Goal: Task Accomplishment & Management: Complete application form

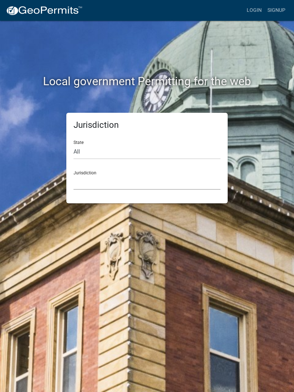
click at [162, 188] on select "[GEOGRAPHIC_DATA], [US_STATE] [GEOGRAPHIC_DATA], [US_STATE][PERSON_NAME][GEOGRA…" at bounding box center [146, 182] width 147 height 15
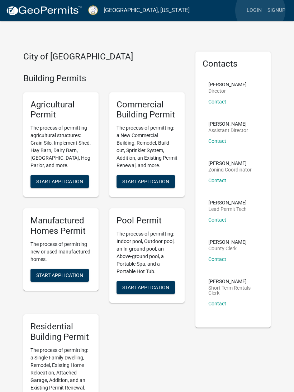
click at [260, 11] on link "Login" at bounding box center [254, 11] width 21 height 14
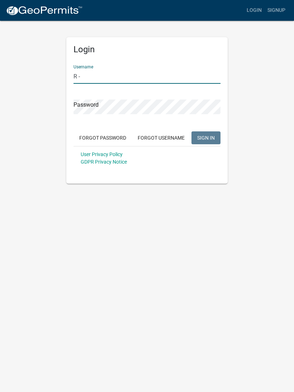
click at [197, 66] on div "Username R -" at bounding box center [146, 71] width 147 height 25
click at [173, 76] on input "R -" at bounding box center [146, 76] width 147 height 15
click at [183, 81] on input "R -" at bounding box center [146, 76] width 147 height 15
click at [164, 70] on input "R -" at bounding box center [146, 76] width 147 height 15
type input "-"
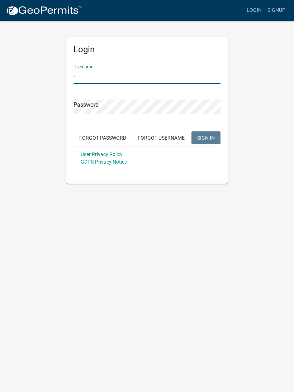
click at [147, 78] on input "-" at bounding box center [146, 76] width 147 height 15
type input "S"
type input "skitchen"
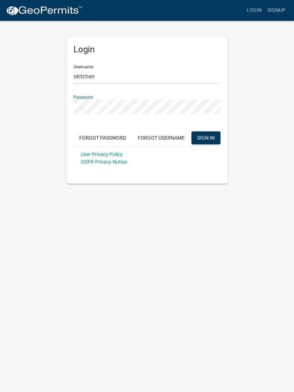
click at [210, 140] on span "SIGN IN" at bounding box center [206, 138] width 18 height 6
click at [208, 137] on span "SIGN IN" at bounding box center [206, 138] width 18 height 6
click at [210, 138] on span "SIGN IN" at bounding box center [206, 138] width 18 height 6
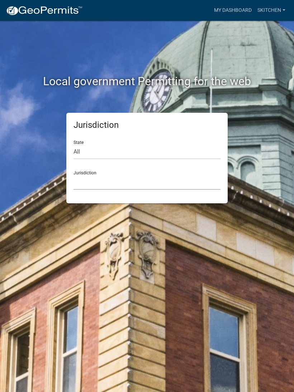
click at [182, 179] on select "[GEOGRAPHIC_DATA], [US_STATE] [GEOGRAPHIC_DATA], [US_STATE][PERSON_NAME][GEOGRA…" at bounding box center [146, 182] width 147 height 15
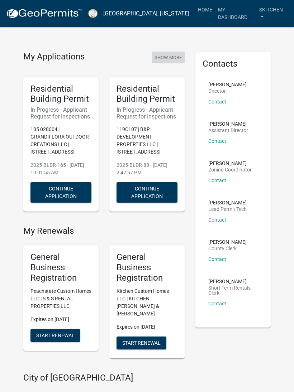
click at [167, 56] on button "Show More" at bounding box center [168, 58] width 33 height 12
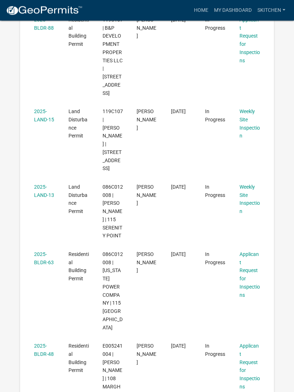
scroll to position [267, 0]
click at [47, 265] on link "2025-BLDR-63" at bounding box center [44, 258] width 20 height 14
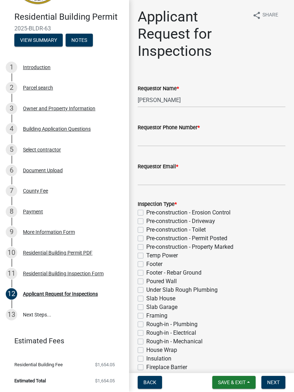
scroll to position [49, 0]
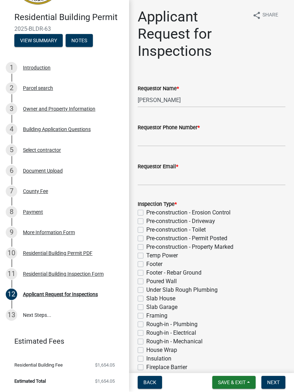
click at [68, 255] on div "Residential Building Permit PDF" at bounding box center [57, 253] width 69 height 5
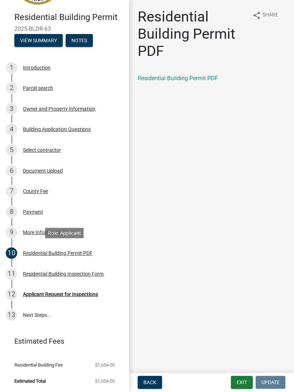
click at [179, 81] on link "Residential Building Permit PDF" at bounding box center [178, 78] width 80 height 7
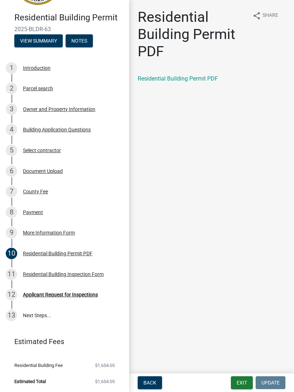
scroll to position [21, 0]
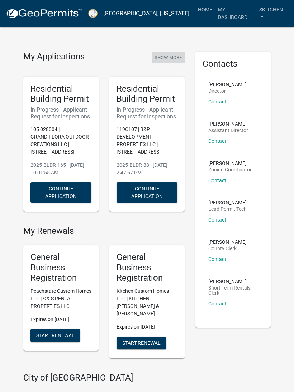
click at [167, 61] on button "Show More" at bounding box center [168, 58] width 33 height 12
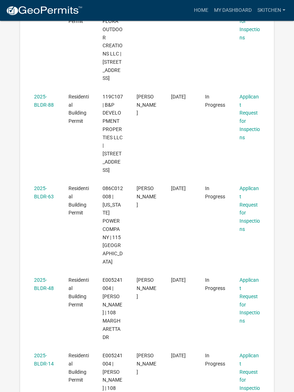
scroll to position [1253, 0]
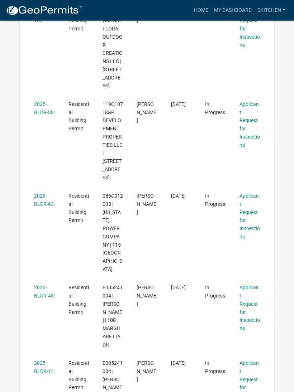
click at [44, 193] on link "2025-BLDR-63" at bounding box center [44, 200] width 20 height 14
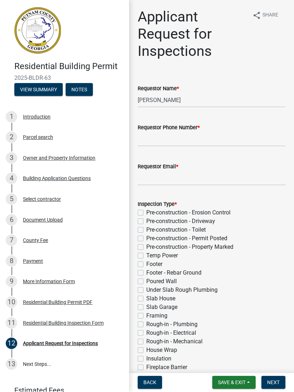
click at [64, 282] on div "More Information Form" at bounding box center [49, 281] width 52 height 5
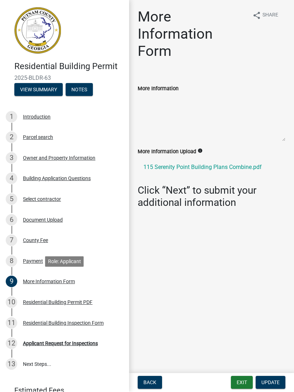
click at [40, 364] on link "13 Next Steps..." at bounding box center [64, 364] width 129 height 21
click at [38, 366] on link "13 Next Steps..." at bounding box center [64, 364] width 129 height 21
click at [68, 280] on div "More Information Form" at bounding box center [49, 281] width 52 height 5
click at [65, 280] on div "More Information Form" at bounding box center [49, 281] width 52 height 5
click at [68, 282] on div "More Information Form" at bounding box center [49, 281] width 52 height 5
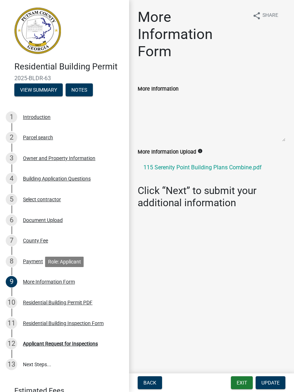
scroll to position [21, 0]
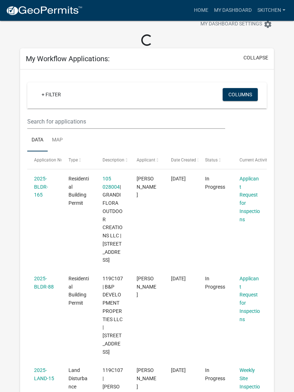
click at [48, 98] on link "+ Filter" at bounding box center [51, 94] width 31 height 13
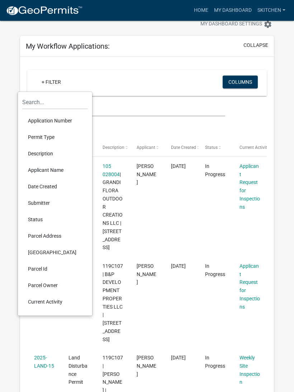
click at [54, 139] on li "Permit Type" at bounding box center [55, 137] width 66 height 16
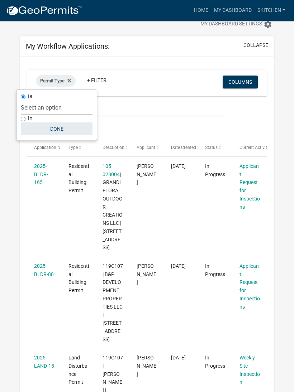
click at [59, 129] on button "Done" at bounding box center [57, 129] width 72 height 13
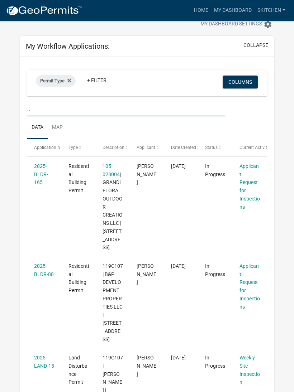
type input ".."
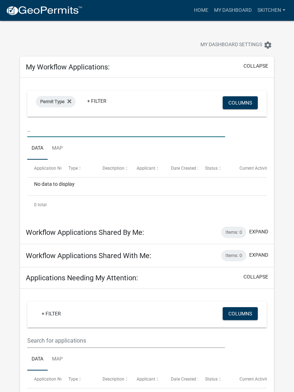
click at [204, 8] on link "Home" at bounding box center [201, 11] width 20 height 14
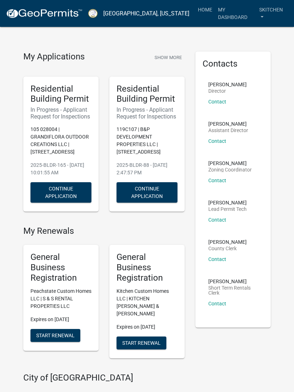
click at [204, 14] on link "Home" at bounding box center [205, 10] width 20 height 14
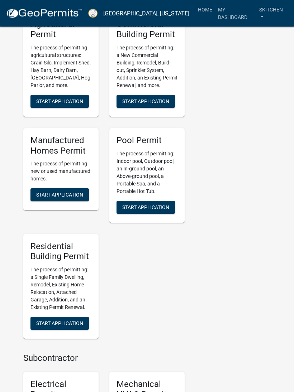
scroll to position [402, 0]
click at [77, 321] on span "Start Application" at bounding box center [59, 324] width 47 height 6
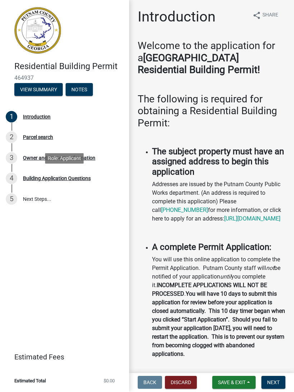
click at [68, 179] on div "Building Application Questions" at bounding box center [57, 178] width 68 height 5
click at [78, 182] on div "4 Building Application Questions" at bounding box center [62, 178] width 112 height 11
click at [37, 203] on link "5 Next Steps..." at bounding box center [64, 199] width 129 height 21
click at [44, 138] on div "Parcel search" at bounding box center [38, 137] width 30 height 5
click at [39, 143] on link "2 Parcel search" at bounding box center [64, 137] width 129 height 21
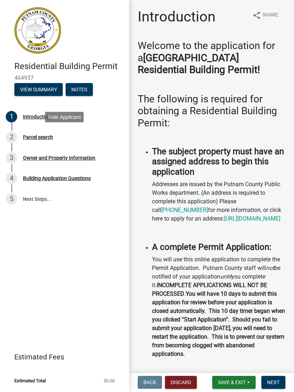
click at [45, 140] on div "2 Parcel search" at bounding box center [62, 137] width 112 height 11
click at [48, 158] on div "Owner and Property Information" at bounding box center [59, 158] width 72 height 5
click at [68, 176] on div "Building Application Questions" at bounding box center [57, 178] width 68 height 5
click at [273, 382] on span "Next" at bounding box center [273, 383] width 13 height 6
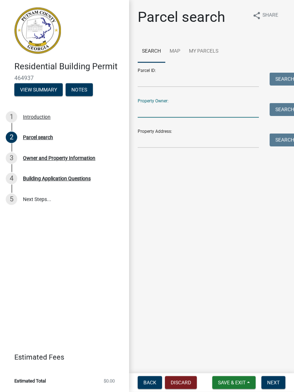
type input "-"
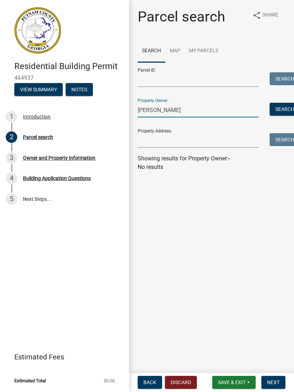
type input "[PERSON_NAME]"
click at [284, 106] on button "Search" at bounding box center [284, 109] width 30 height 13
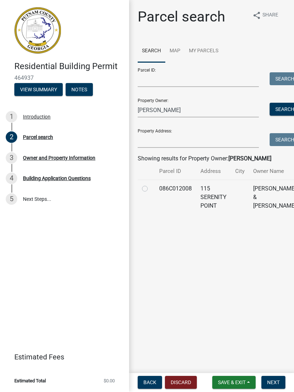
click at [150, 185] on label at bounding box center [150, 185] width 0 height 0
click at [150, 189] on input "radio" at bounding box center [152, 187] width 5 height 5
radio input "true"
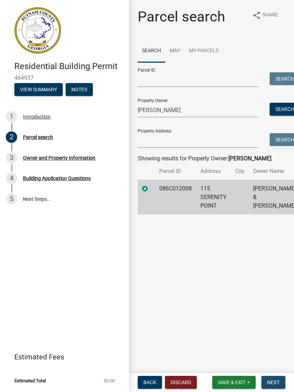
click at [271, 384] on span "Next" at bounding box center [273, 383] width 13 height 6
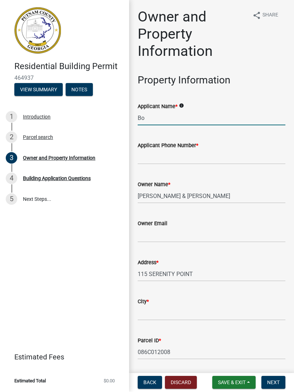
type input "B"
type input "[PERSON_NAME]"
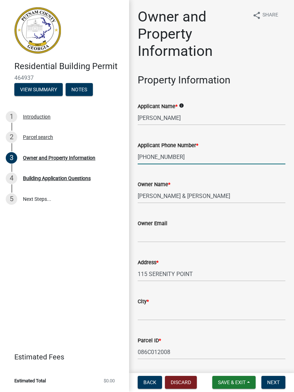
type input "[PHONE_NUMBER]"
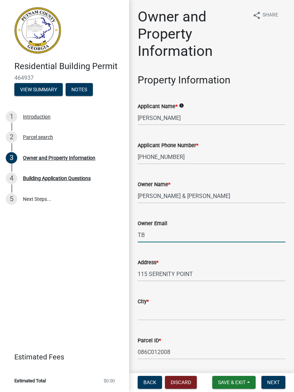
type input "B"
click at [176, 230] on input "B" at bounding box center [212, 235] width 148 height 15
click at [174, 240] on input "B" at bounding box center [212, 235] width 148 height 15
type input "[EMAIL_ADDRESS]"
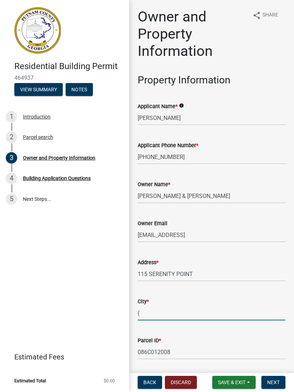
type input "("
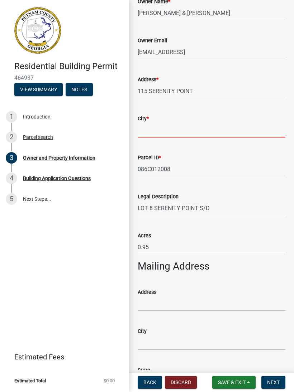
scroll to position [181, 0]
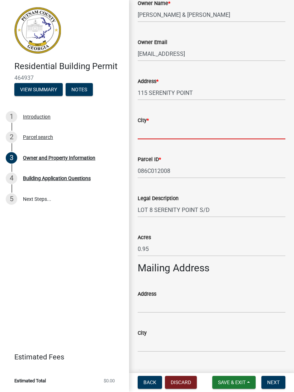
click at [146, 137] on input "City *" at bounding box center [212, 132] width 148 height 15
type input "="
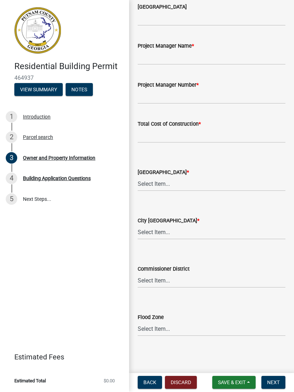
scroll to position [1153, 0]
type input "Eatonton ,[GEOGRAPHIC_DATA]31024"
click at [161, 283] on select "Select Item... District 1 District 2 District 3 District 4" at bounding box center [212, 281] width 148 height 15
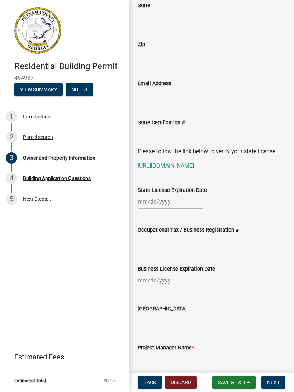
click at [276, 386] on button "Next" at bounding box center [273, 382] width 24 height 13
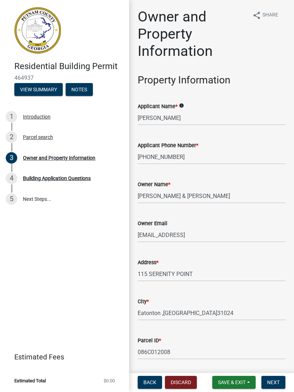
scroll to position [0, 0]
